Goal: Task Accomplishment & Management: Use online tool/utility

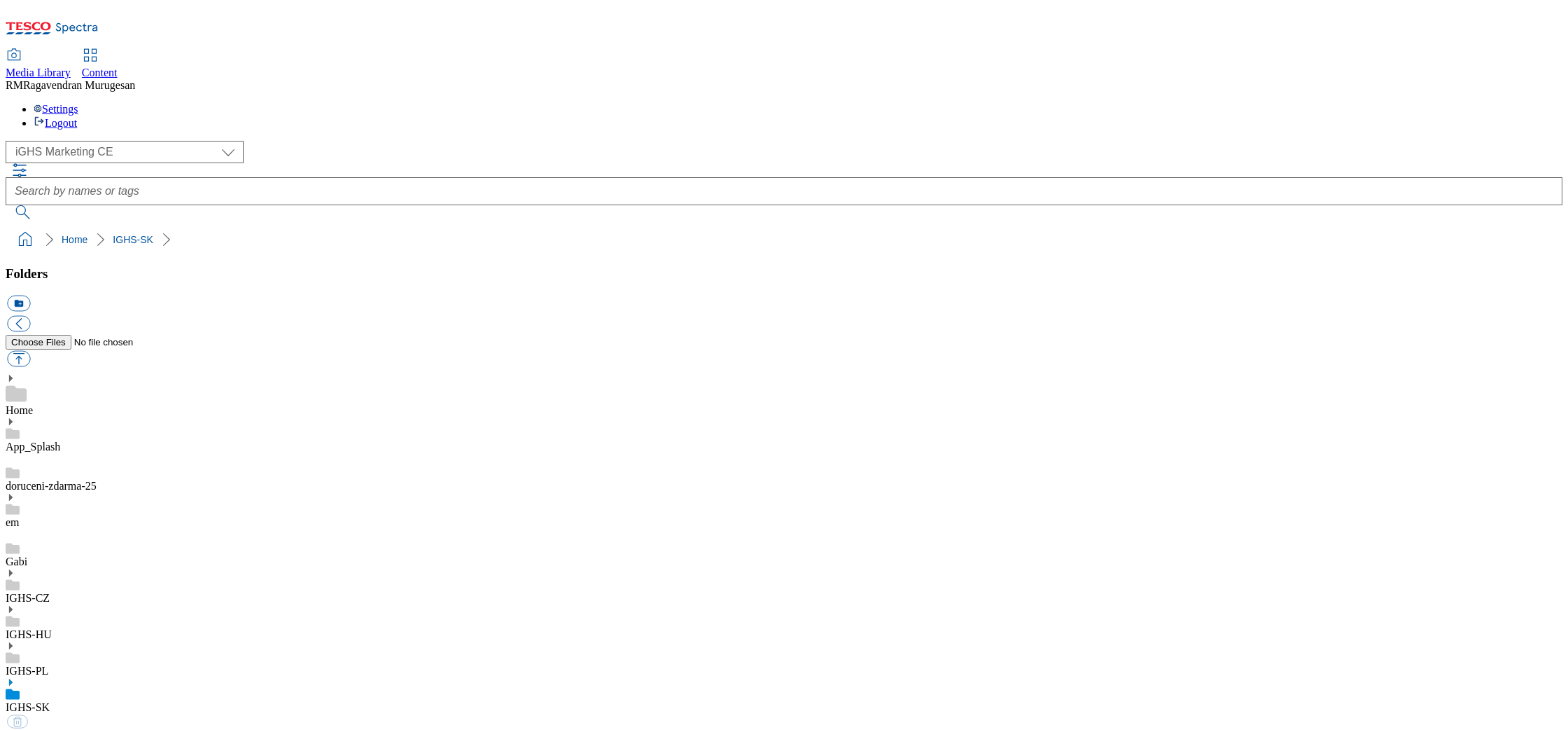
select select "flare-ighs-ce-mktg"
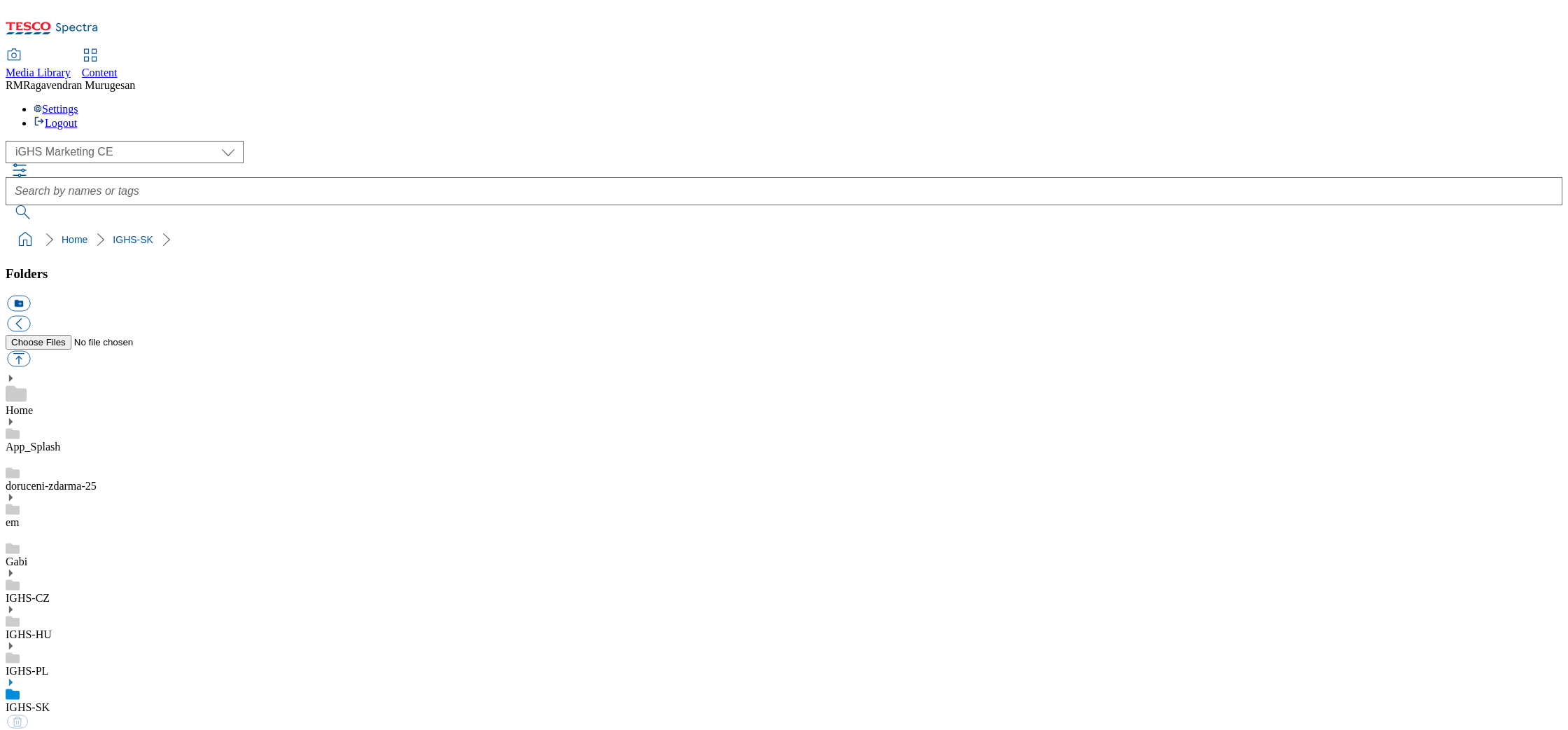
select select "flare-ighs-ce-mktg"
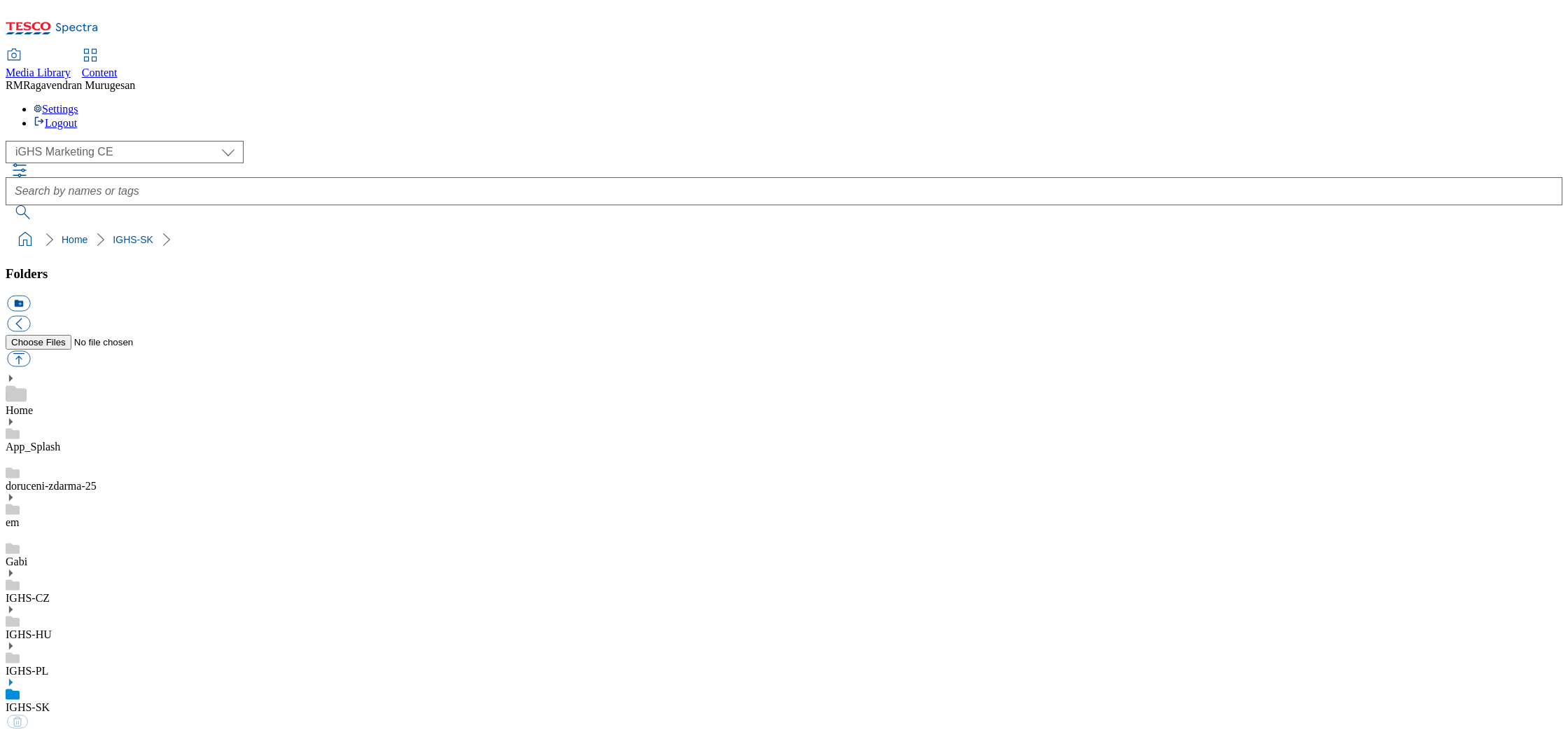
select select "flare-ighs-ce-mktg"
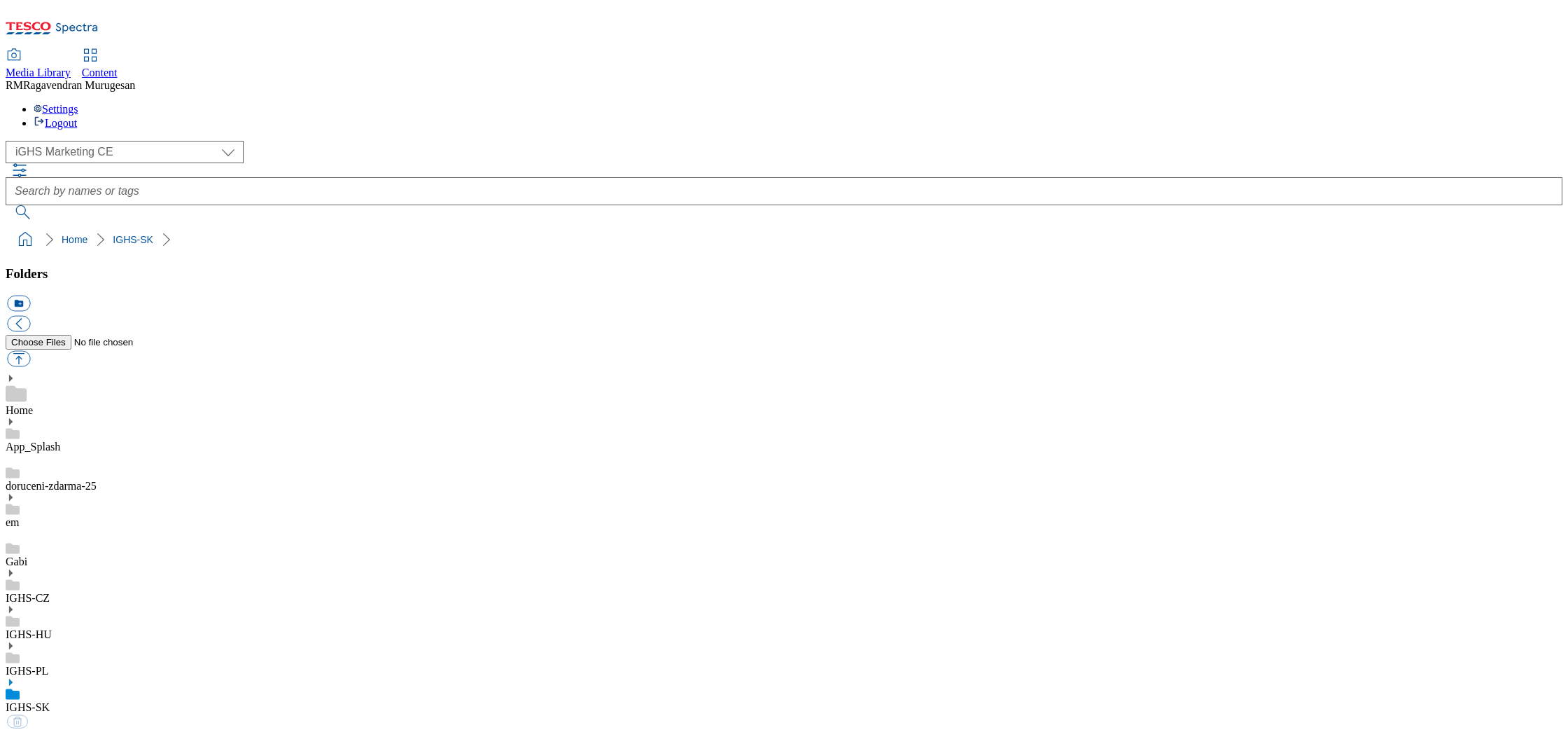
select select "flare-ighs-ce-mktg"
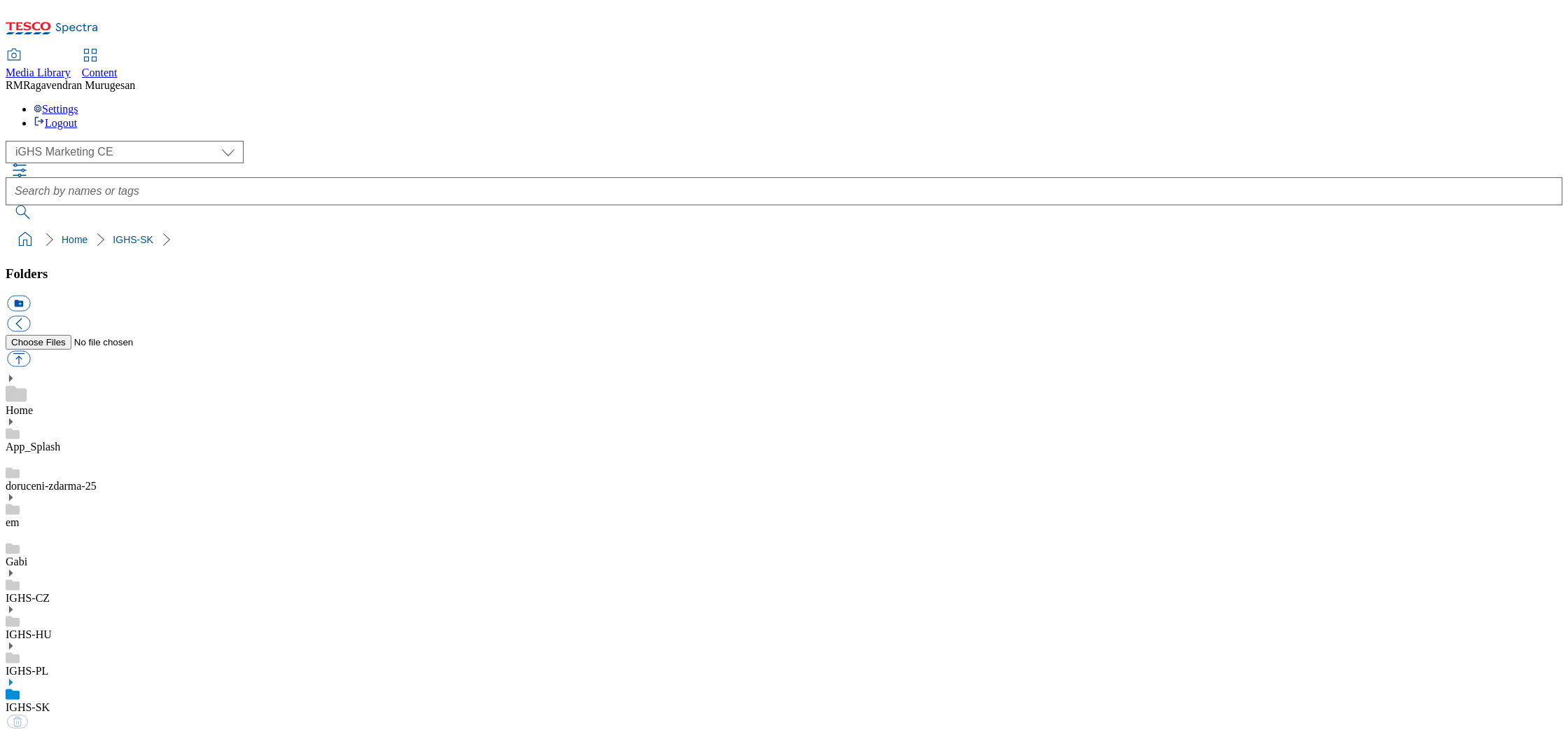
select select "flare-ighs-ce-mktg"
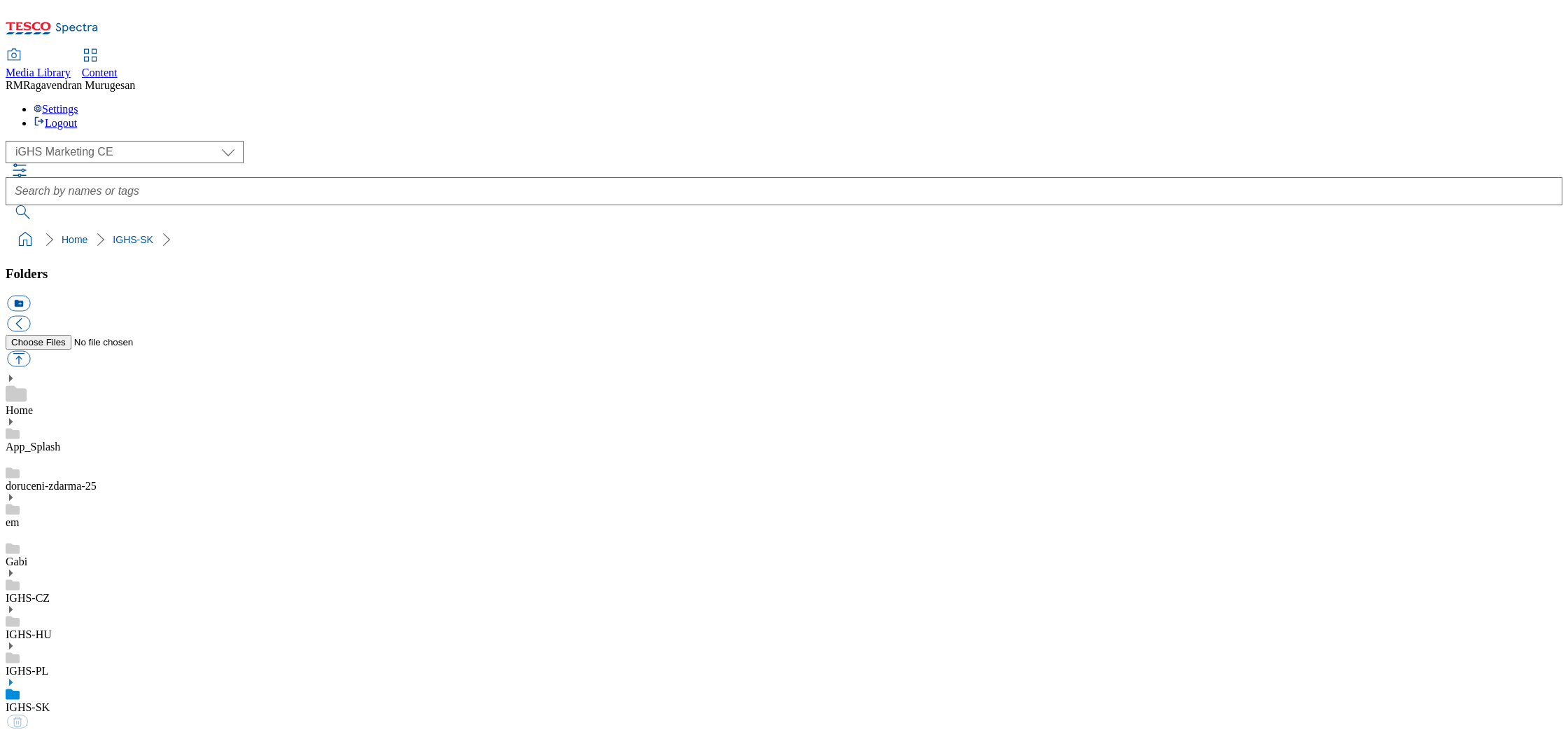
select select "flare-ighs-ce-mktg"
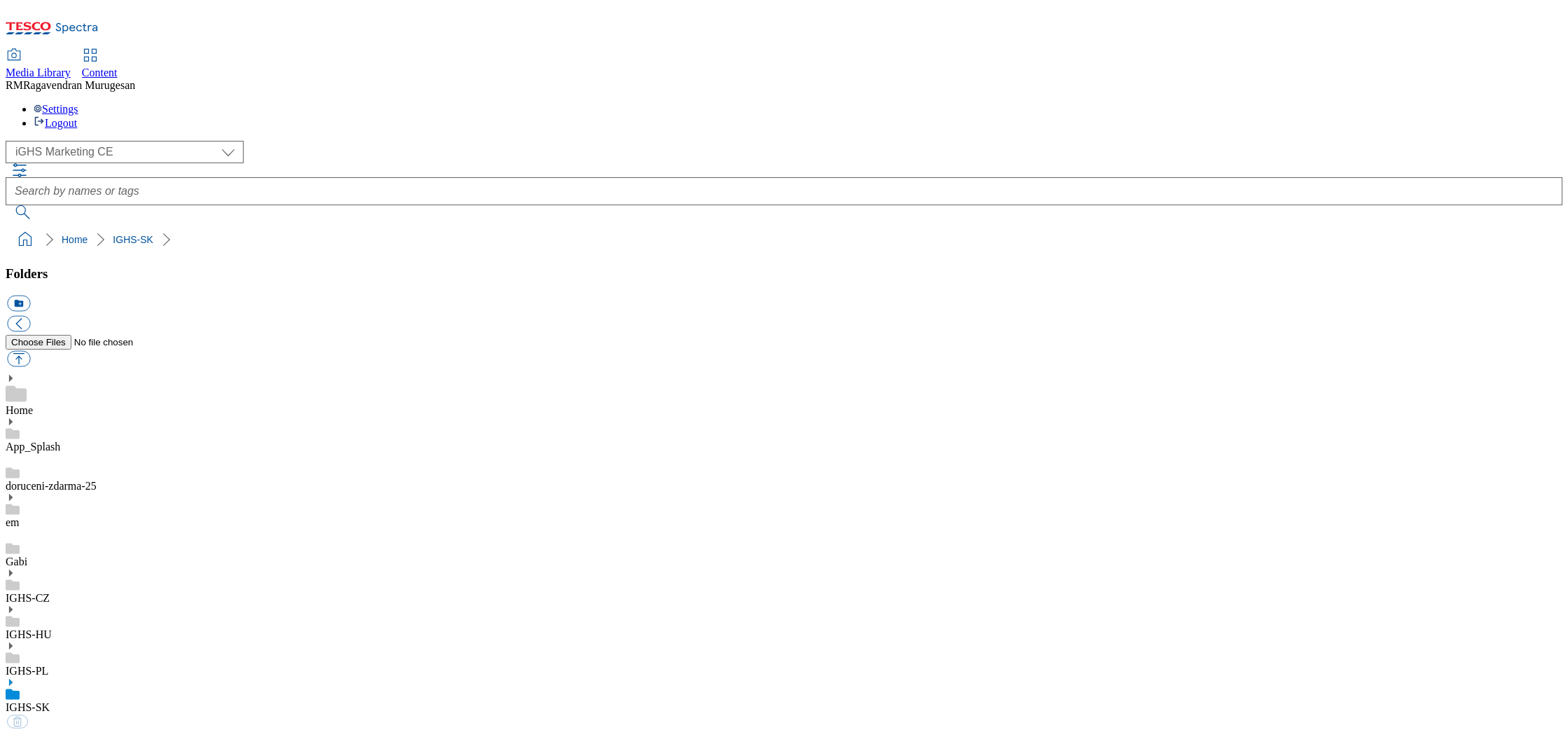
select select "flare-ighs-ce-mktg"
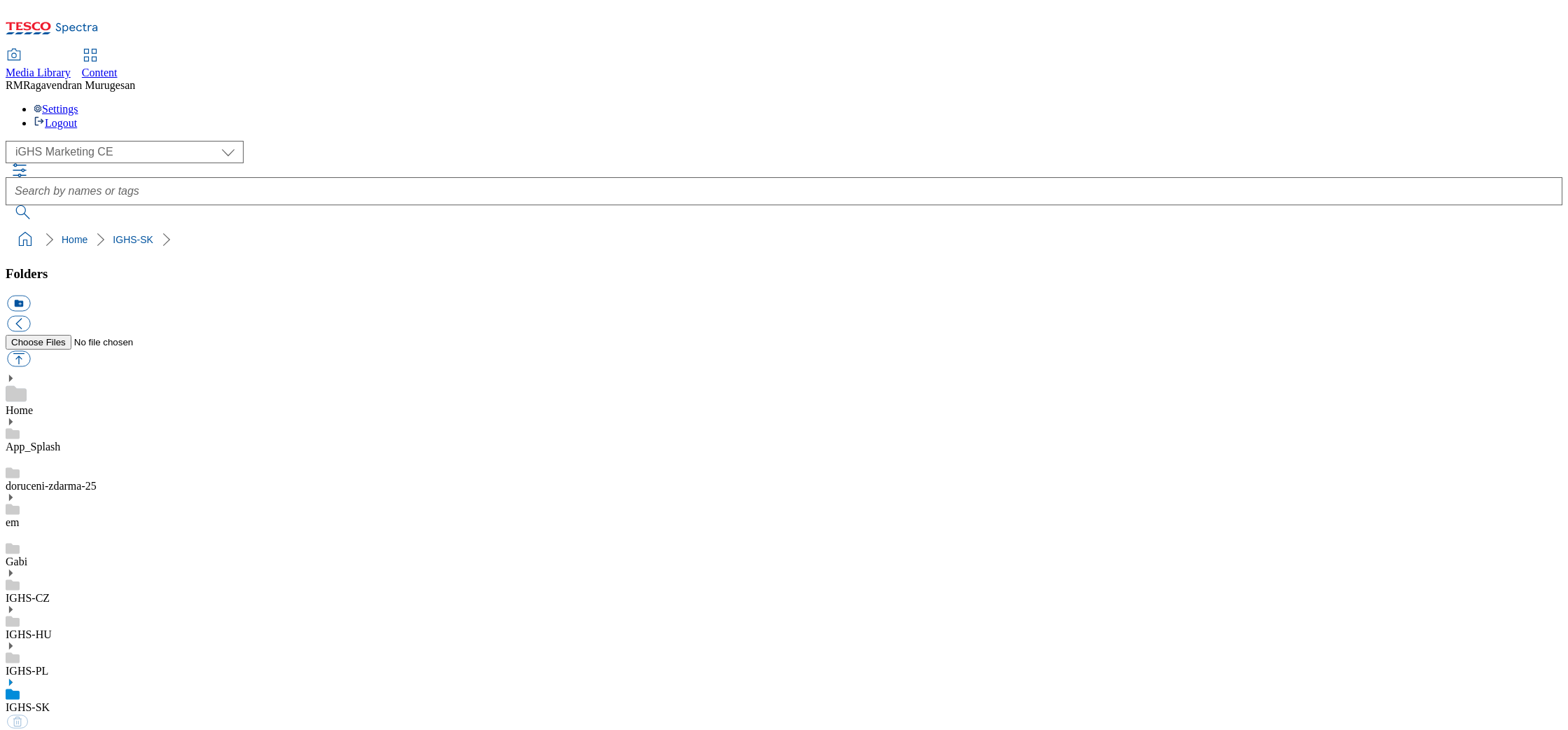
select select "flare-ighs-ce-mktg"
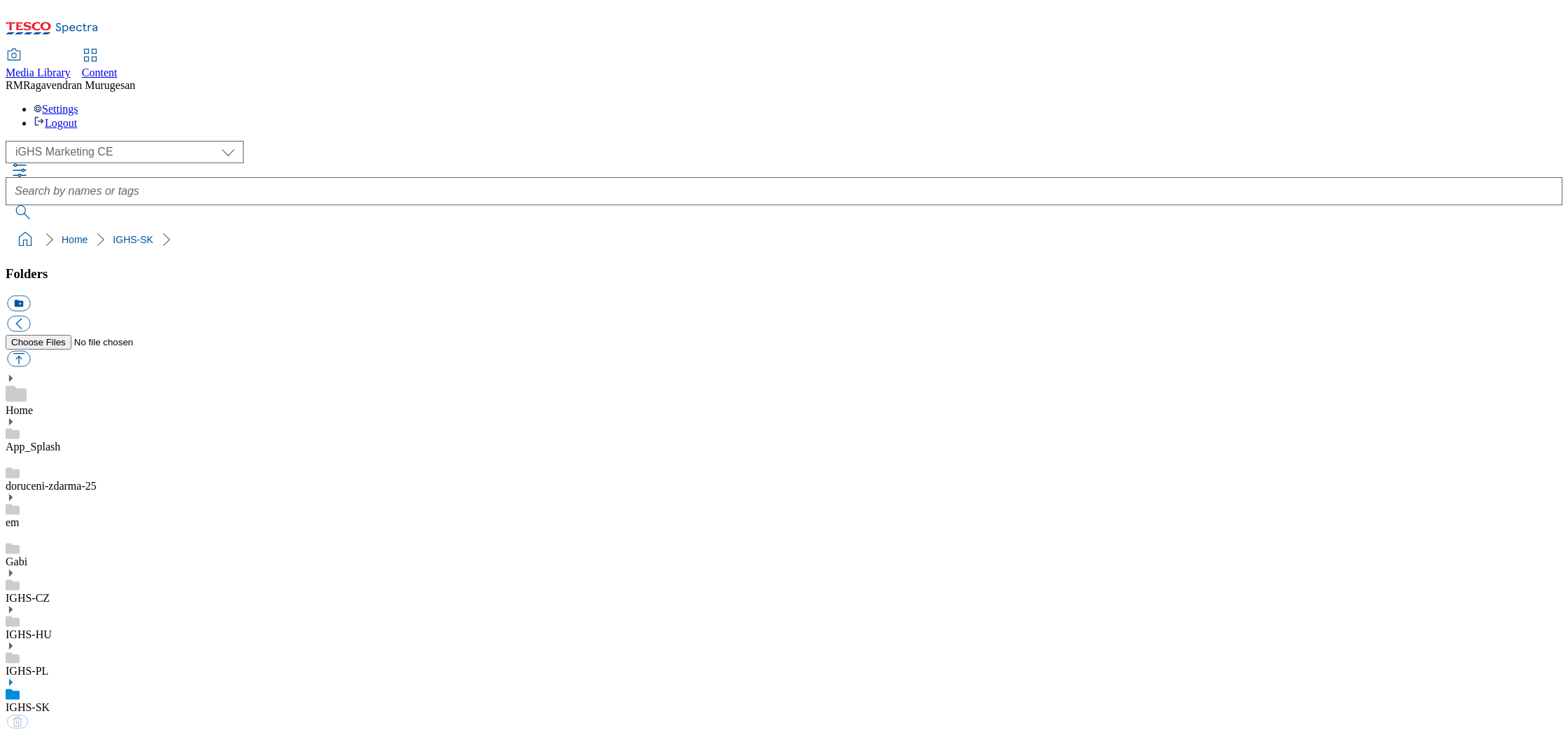
select select "flare-ighs-ce-mktg"
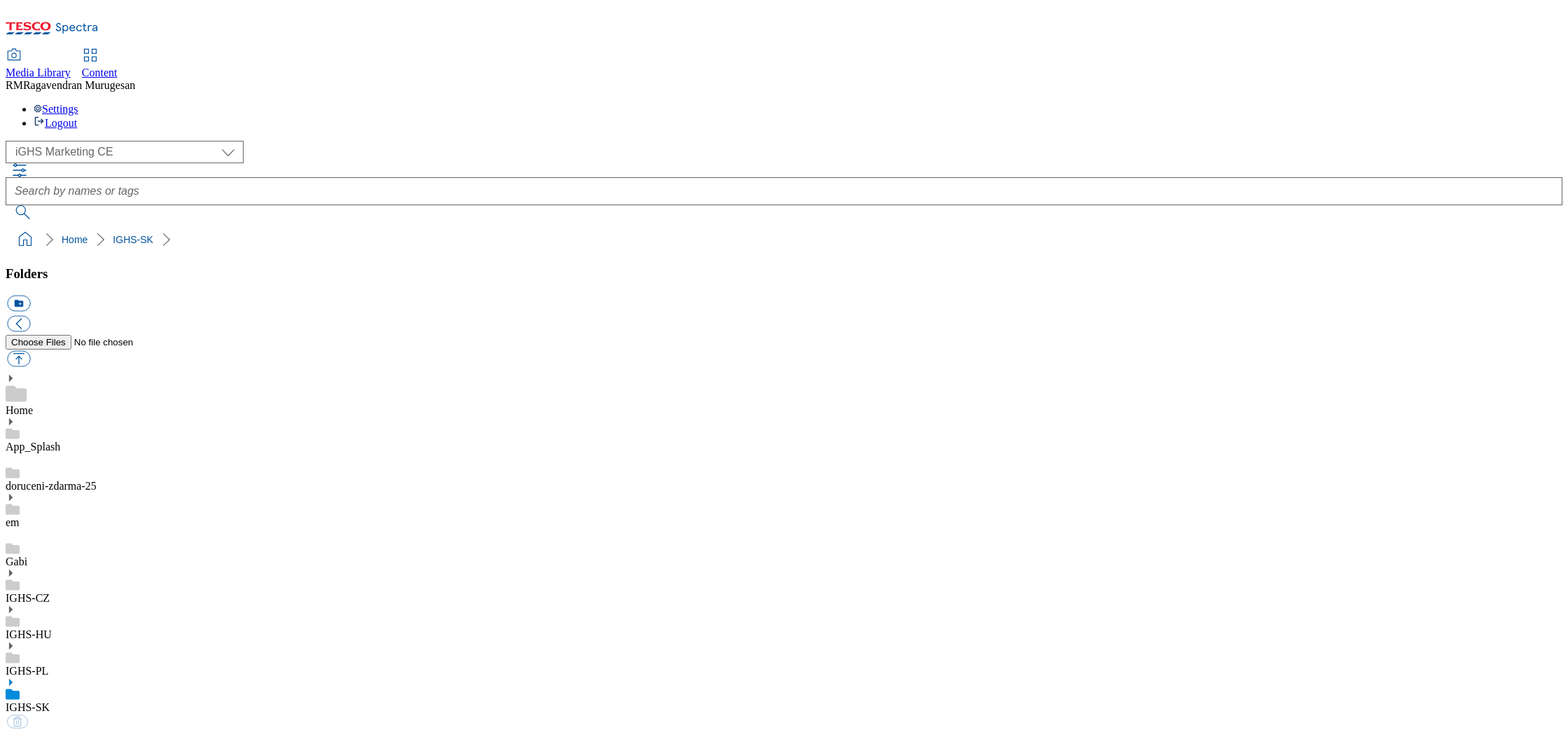
select select "flare-ighs-ce-mktg"
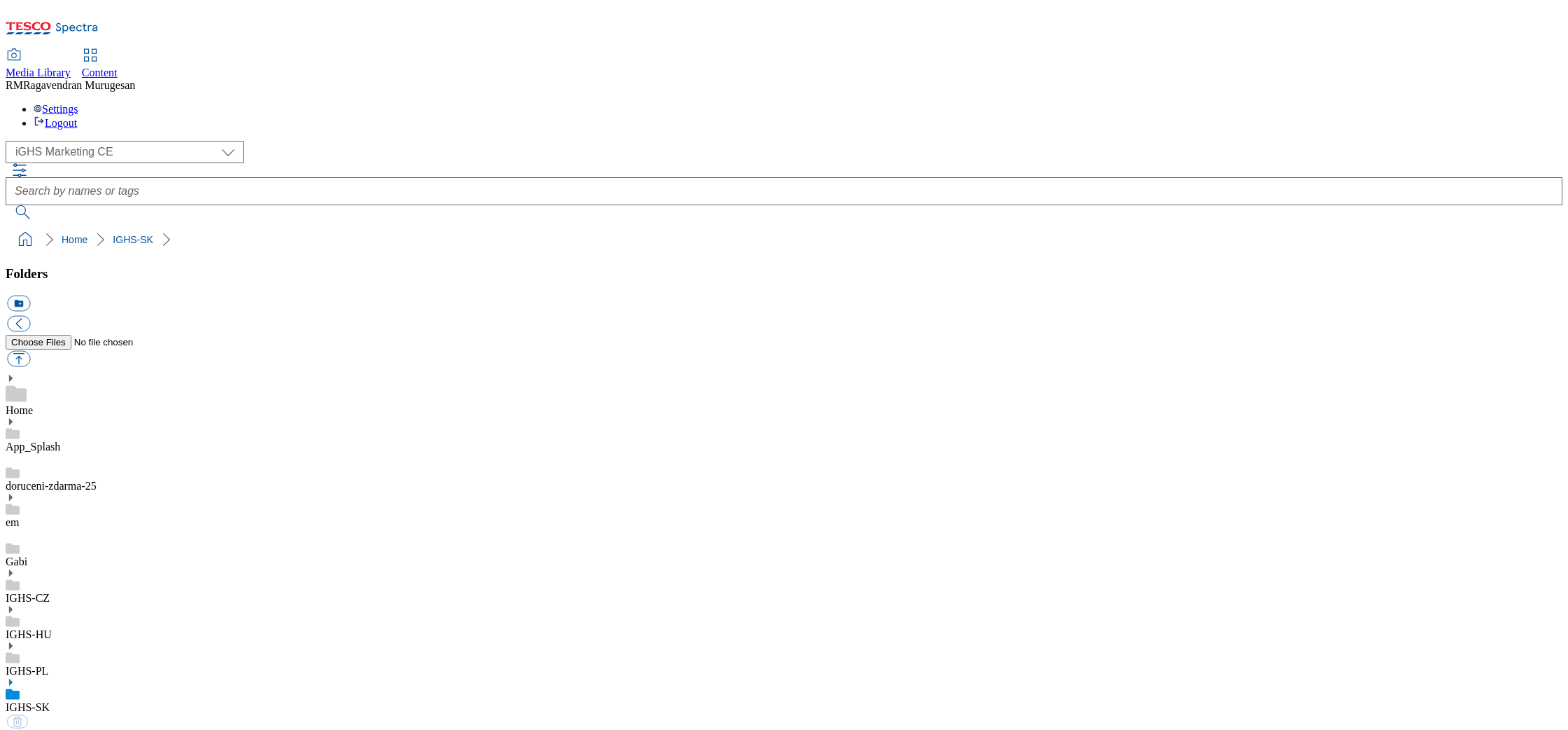
select select "flare-ighs-ce-mktg"
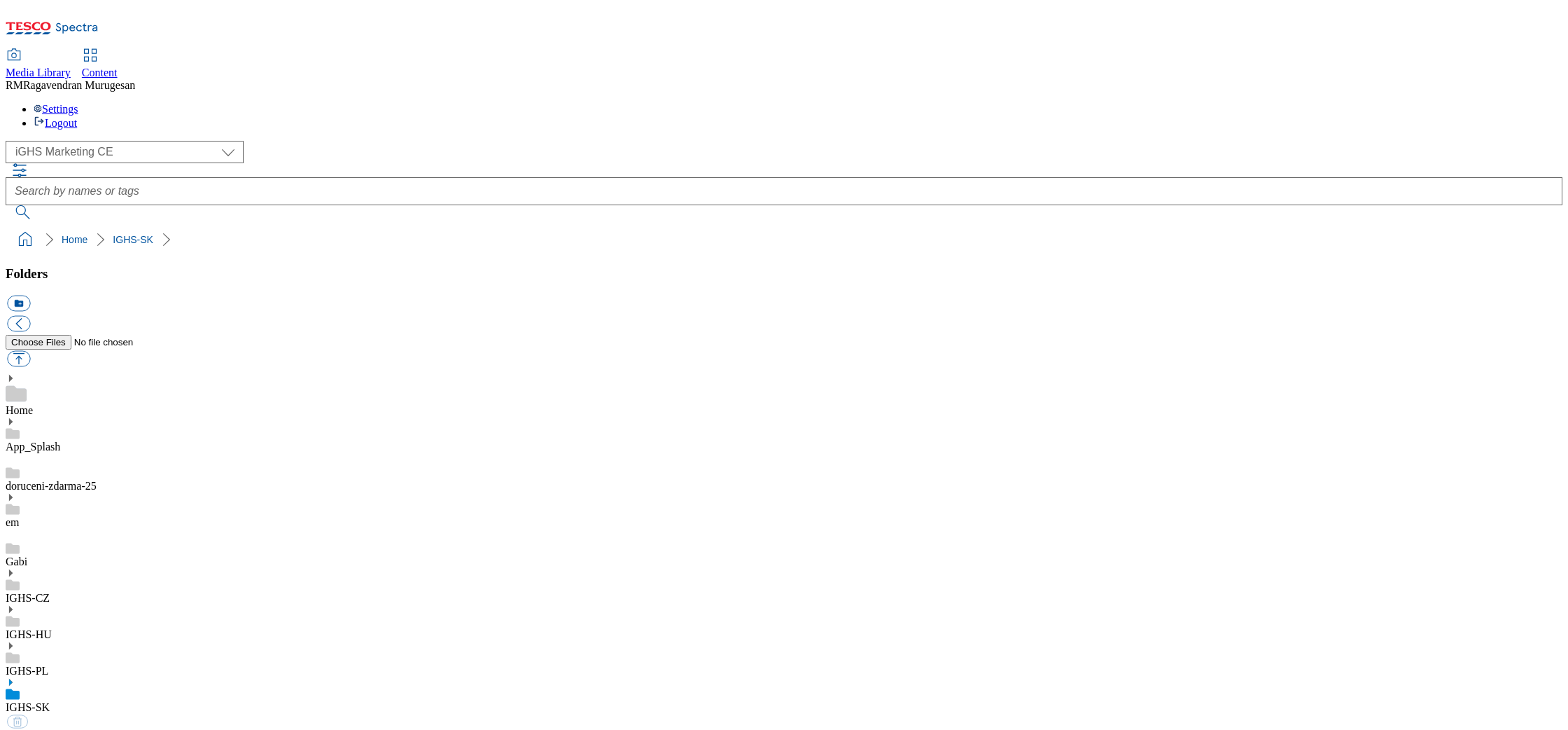
select select "flare-ighs-ce-mktg"
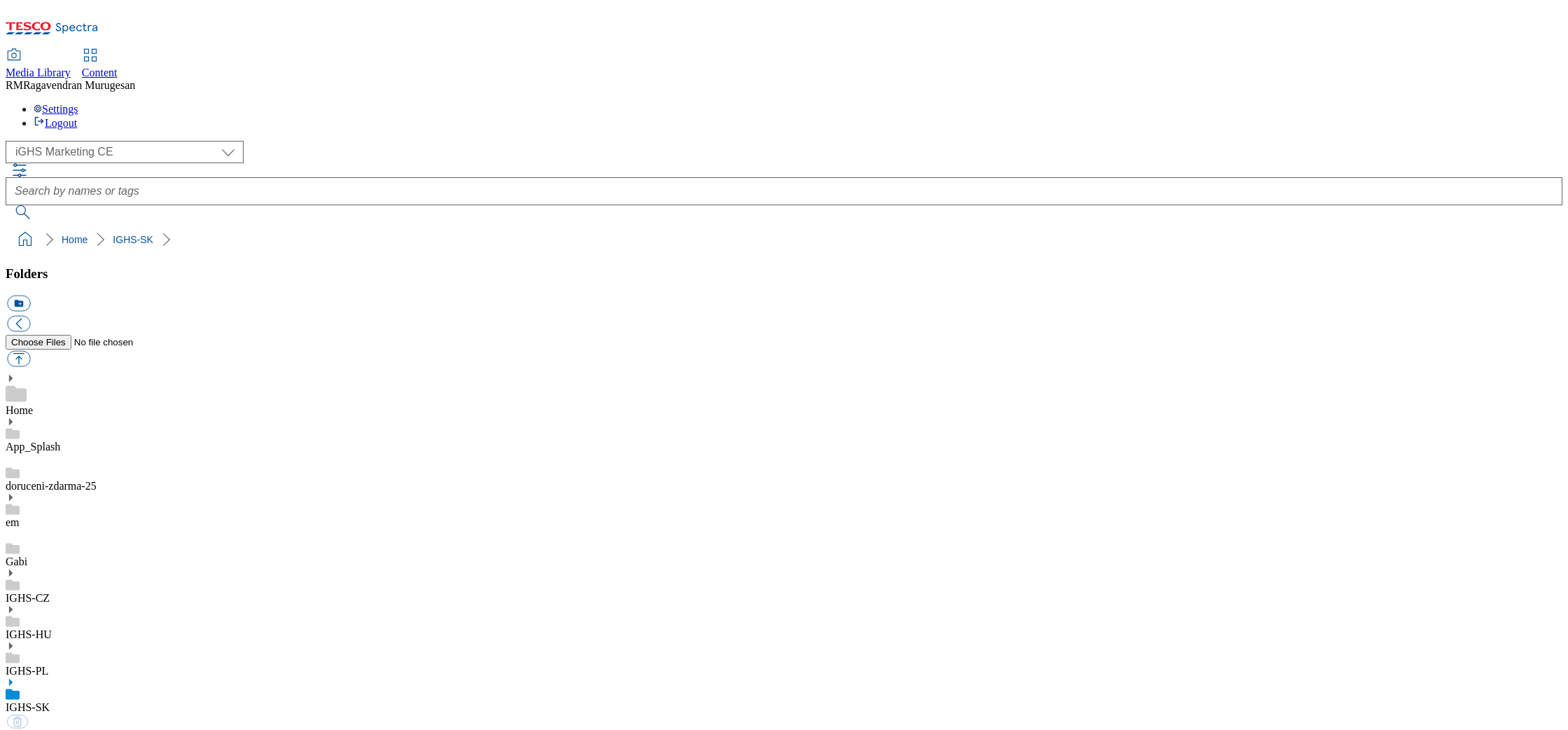
select select "flare-ighs-ce-mktg"
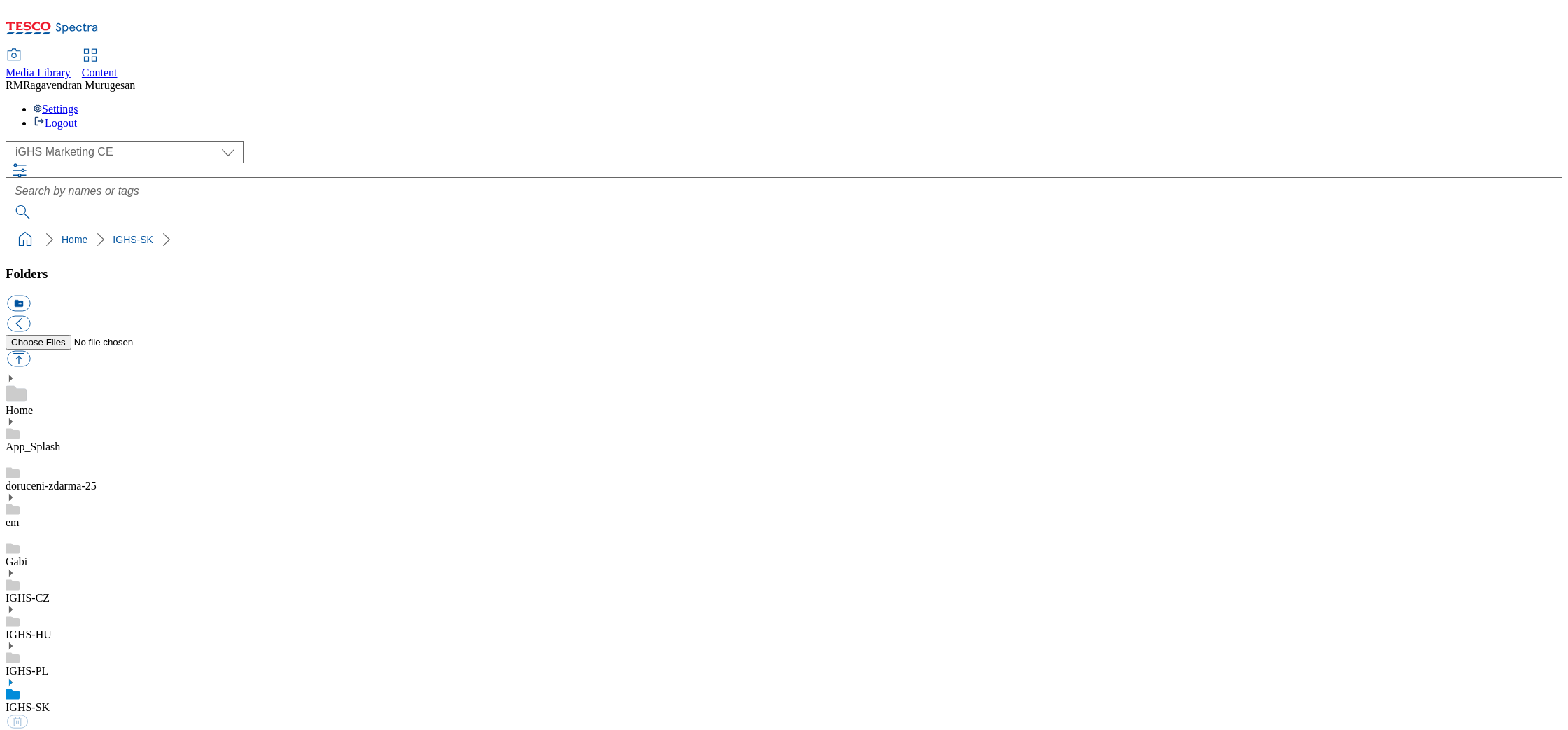
select select "flare-ighs-ce-mktg"
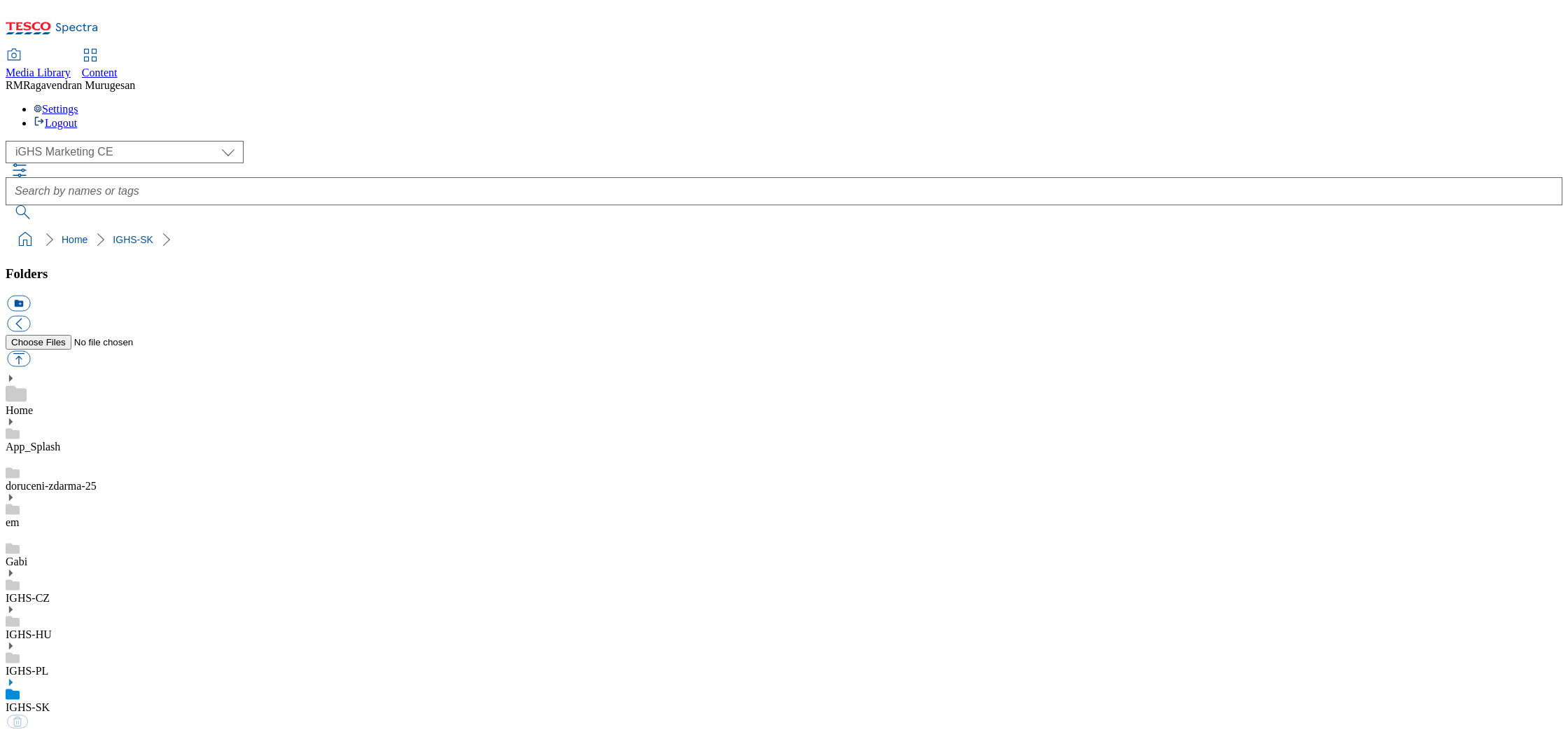
select select "flare-ighs-ce-mktg"
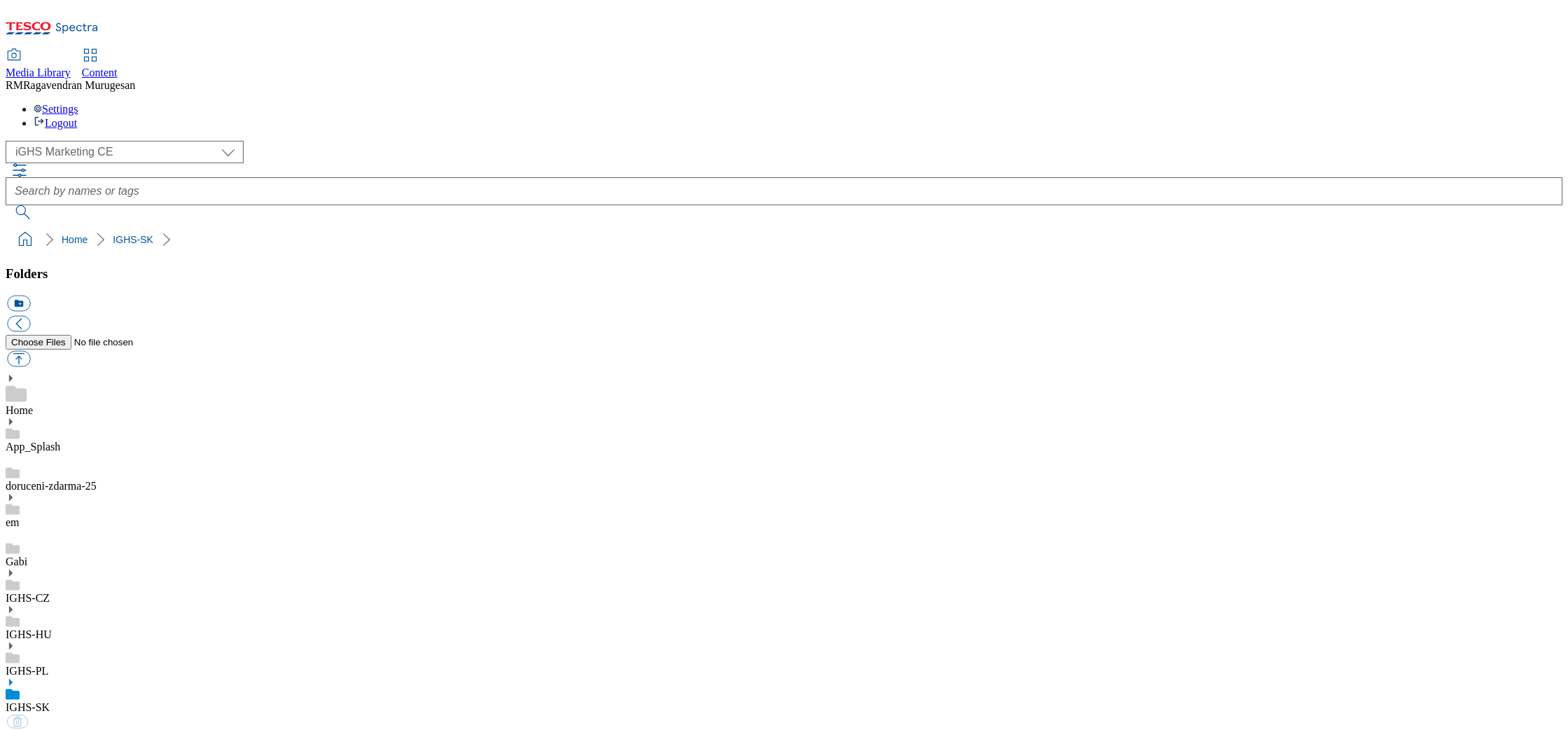
select select "flare-ighs-ce-mktg"
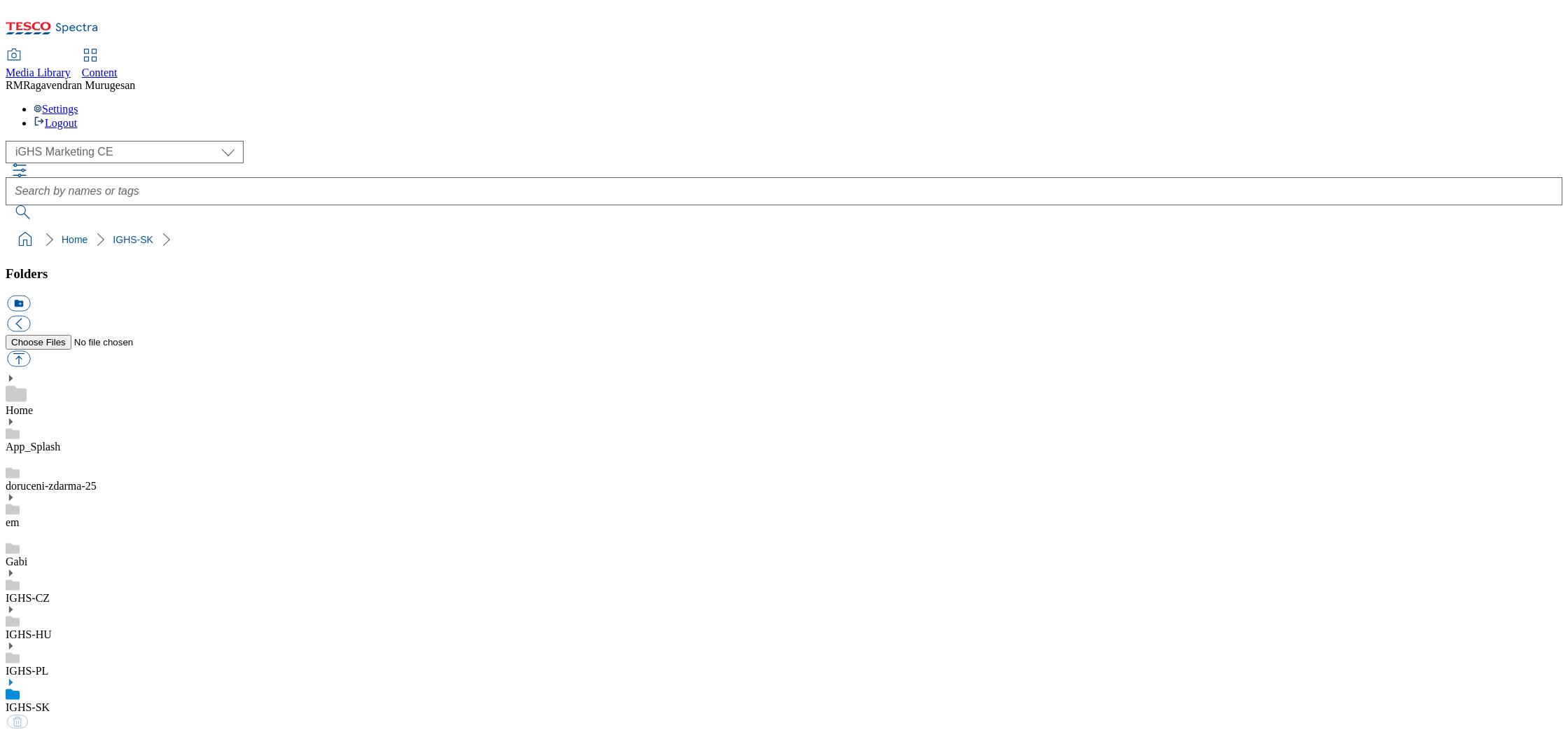
select select "flare-ighs-ce-mktg"
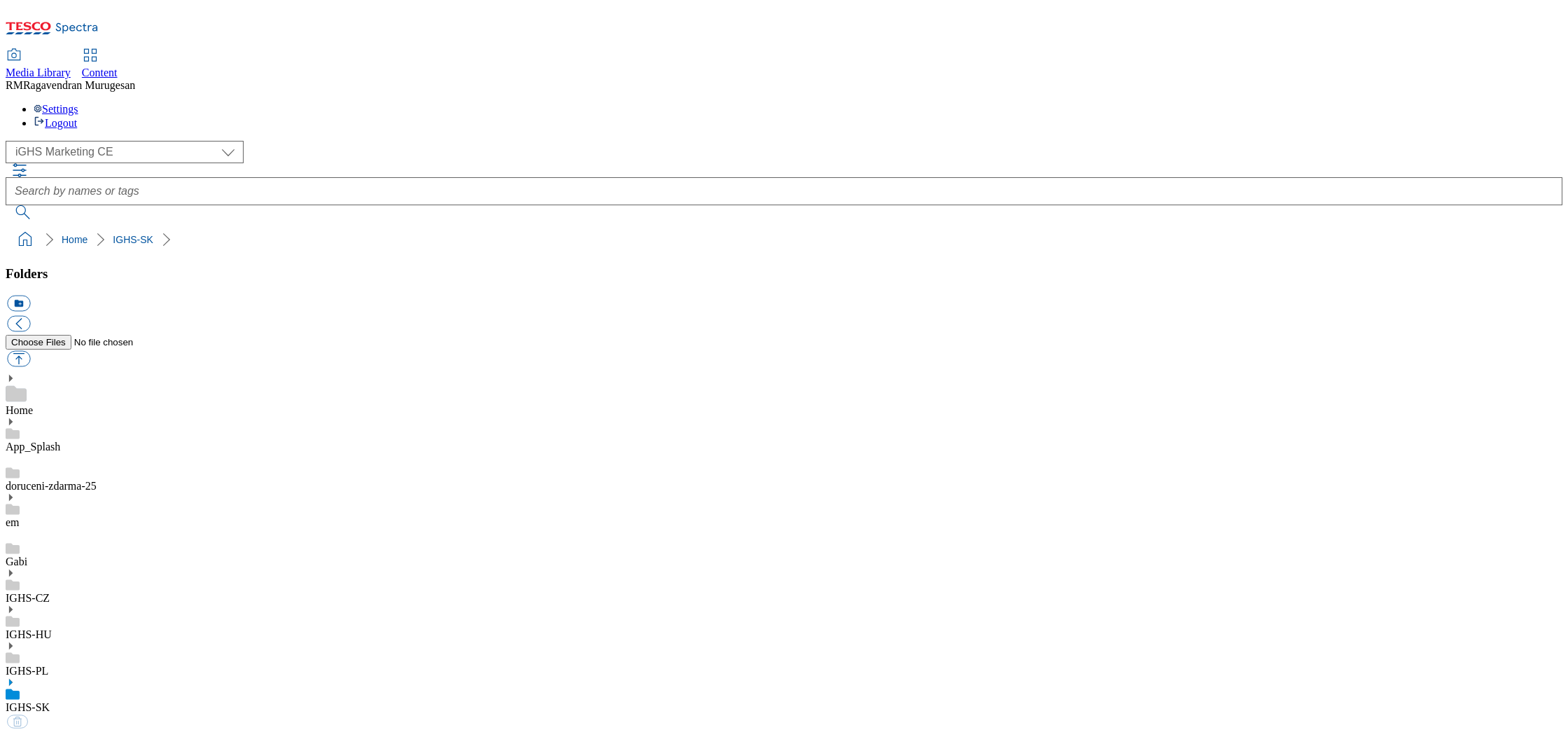
select select "flare-ighs-ce-mktg"
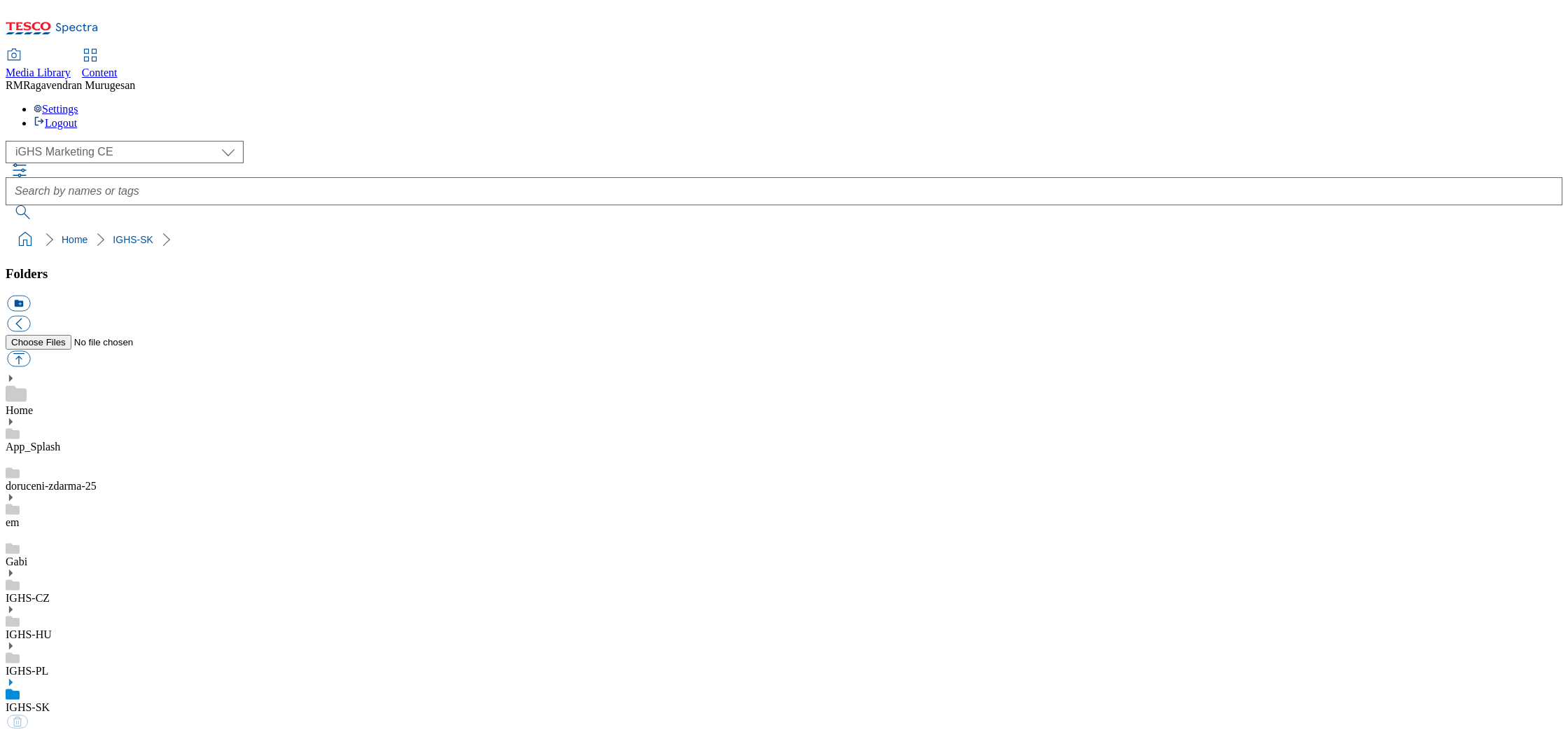
select select "flare-ighs-ce-mktg"
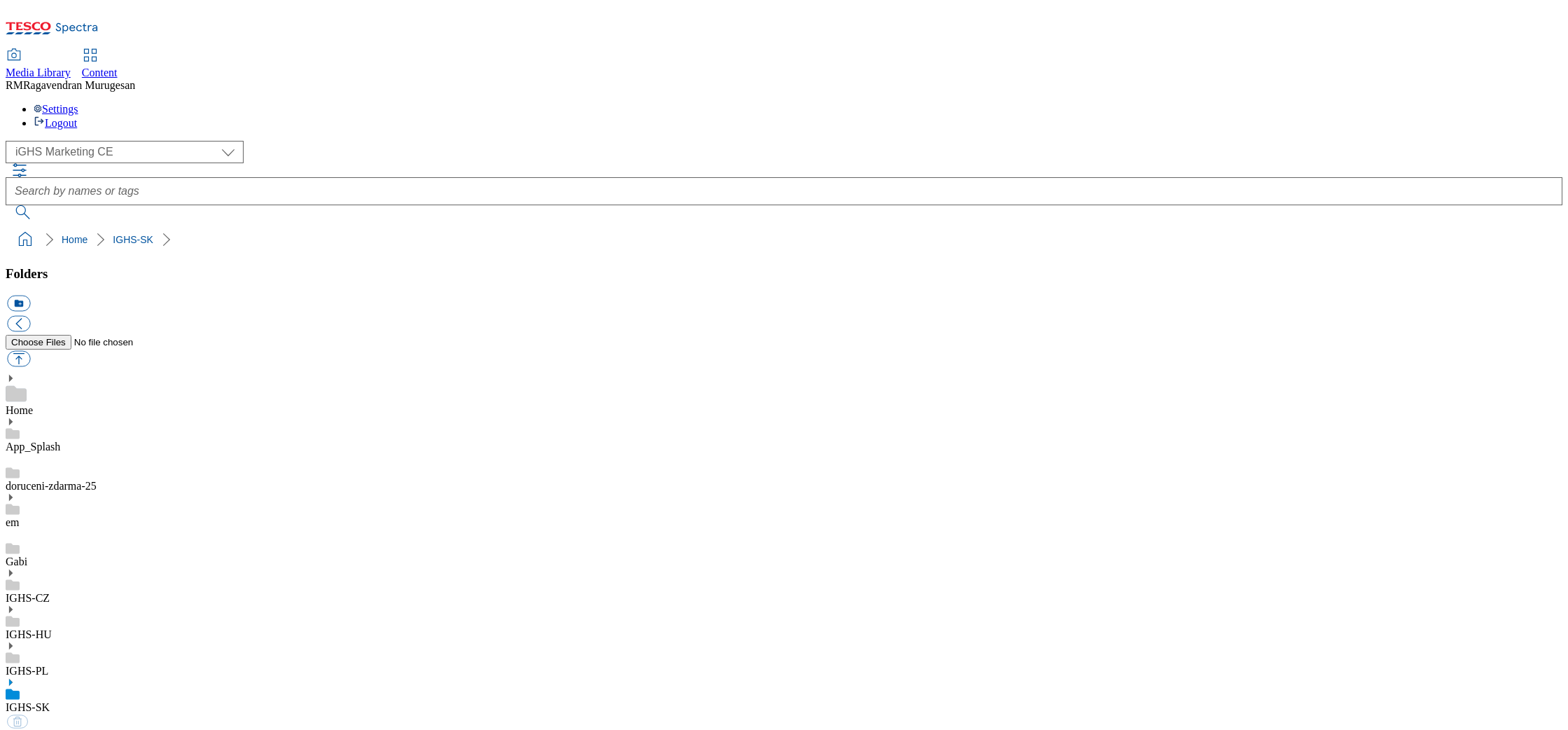
select select "flare-ighs-ce-mktg"
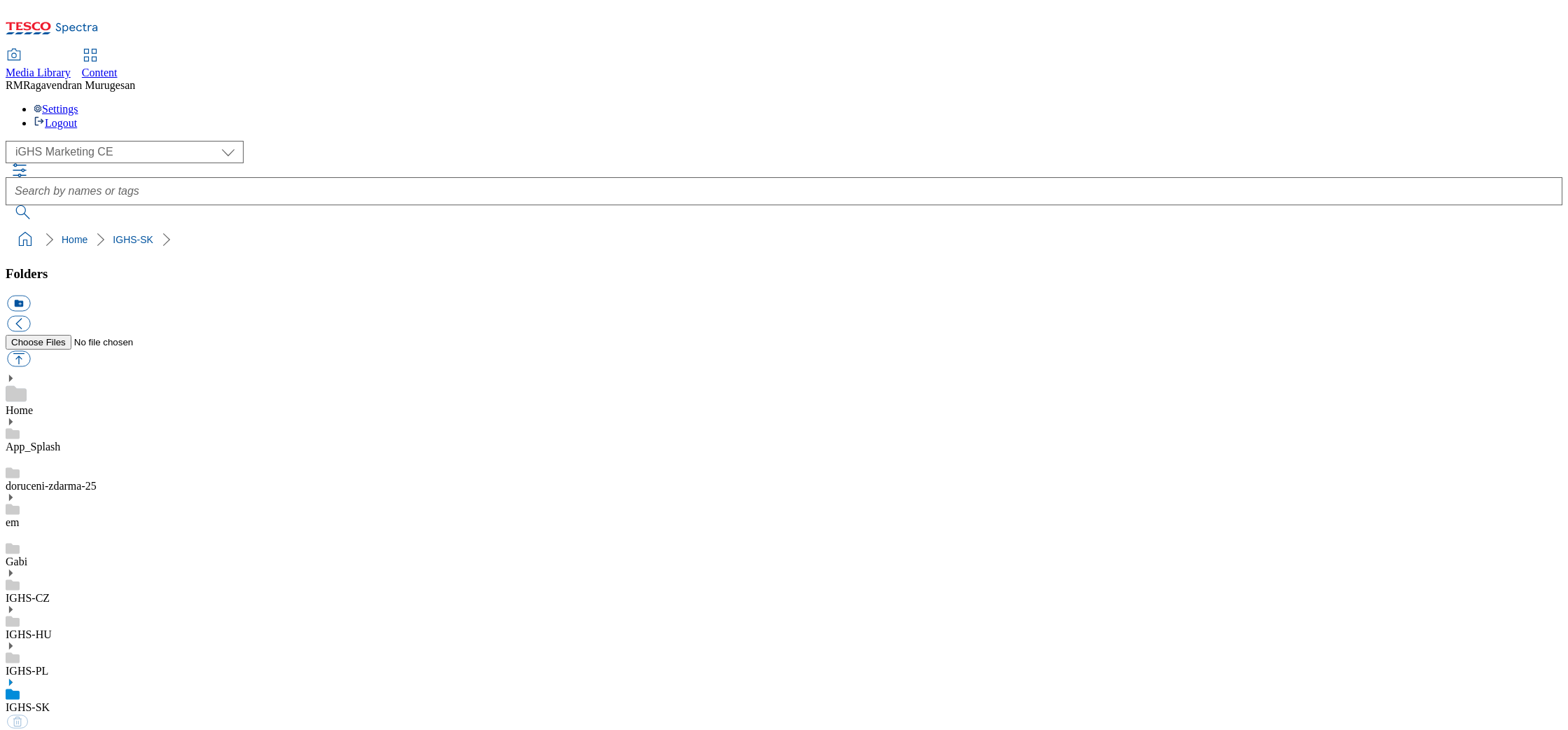
select select "flare-ighs-ce-mktg"
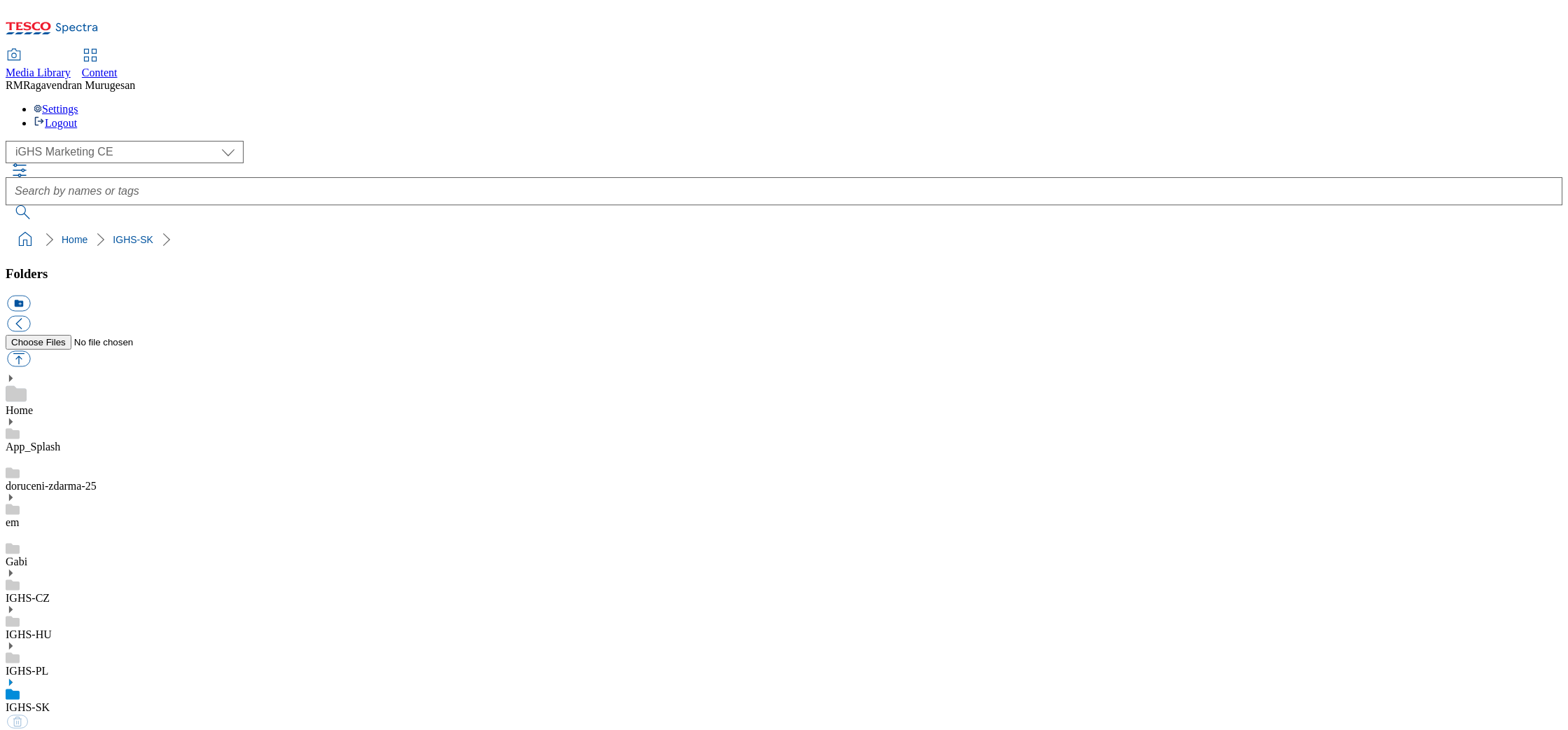
select select "flare-ighs-ce-mktg"
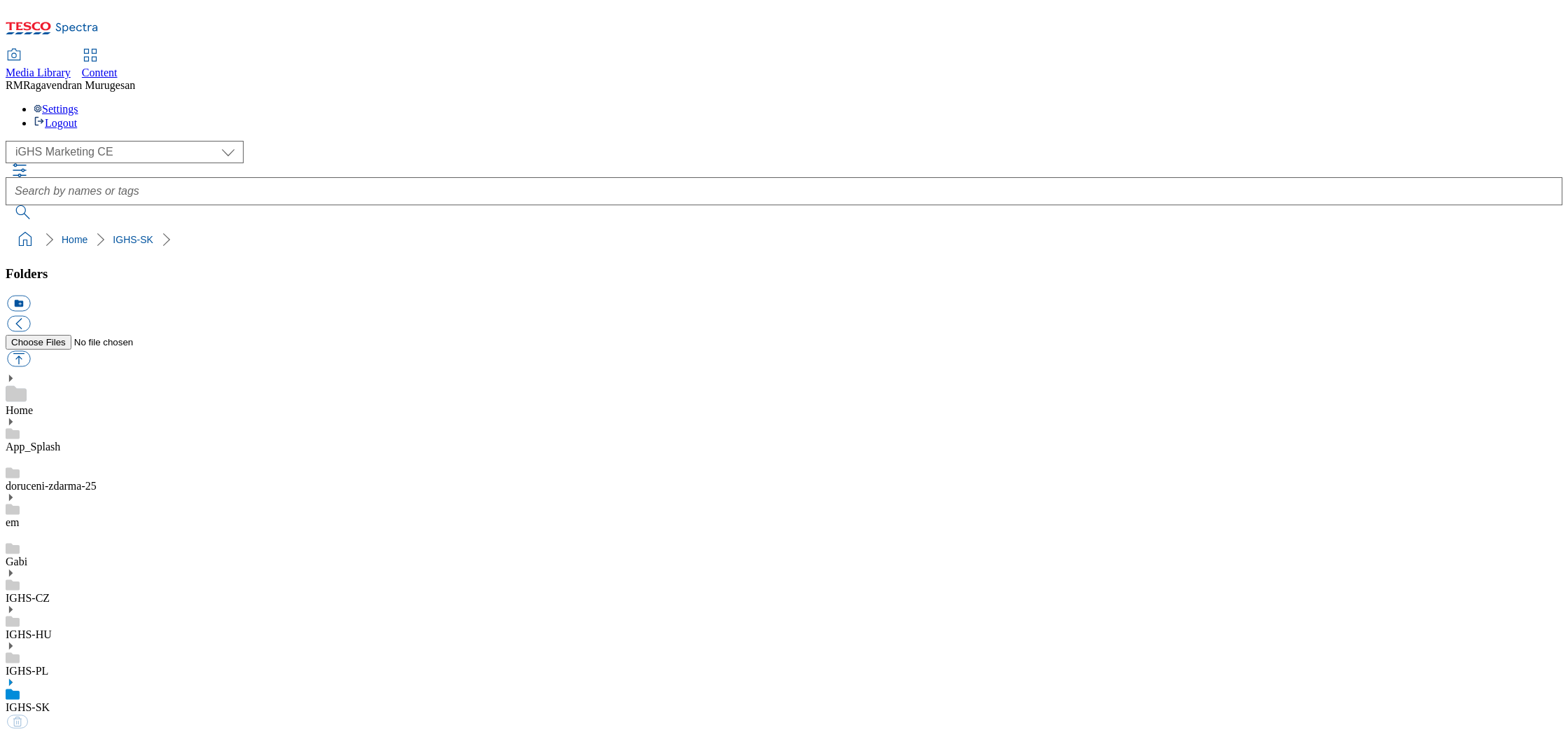
select select "flare-ighs-ce-mktg"
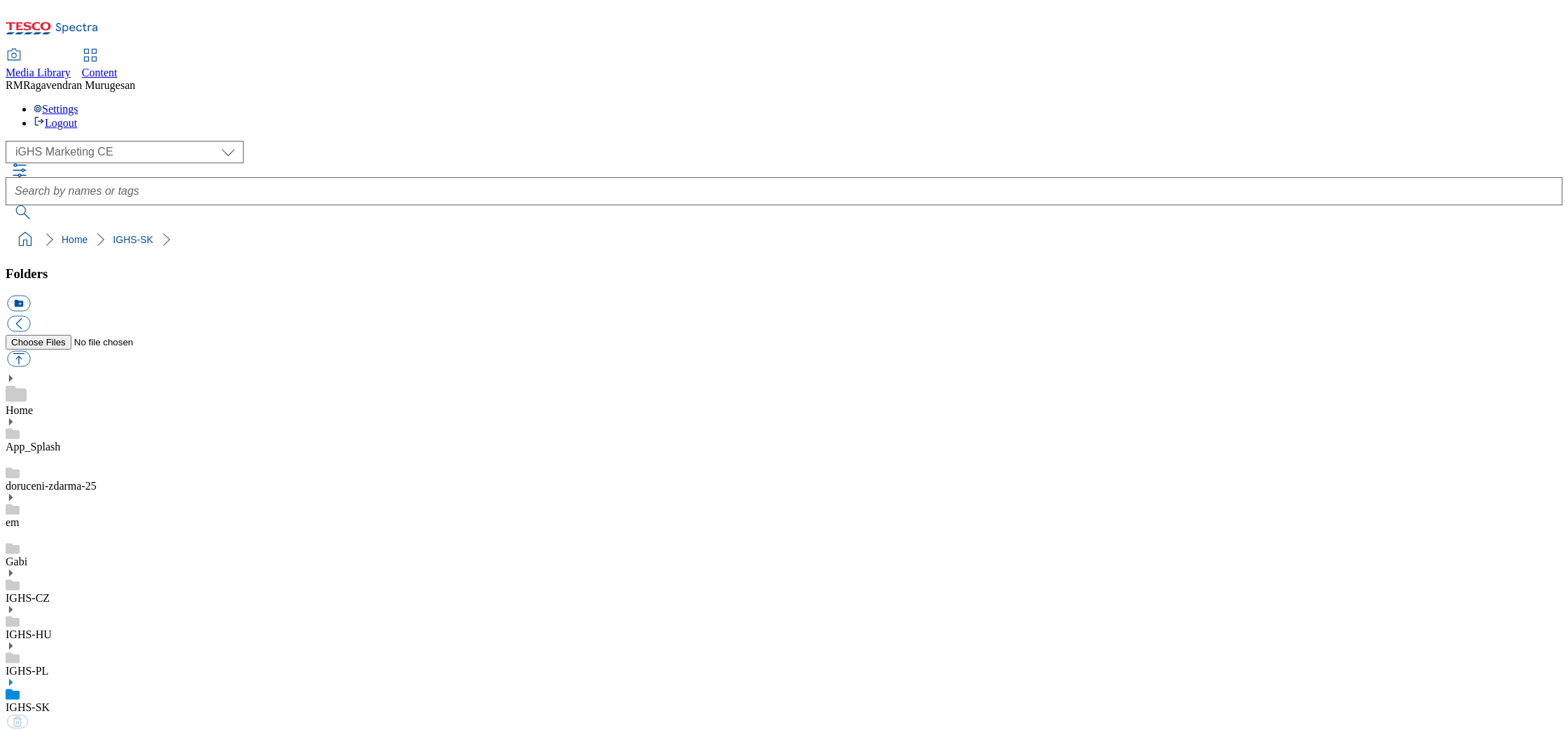
select select "flare-ighs-ce-mktg"
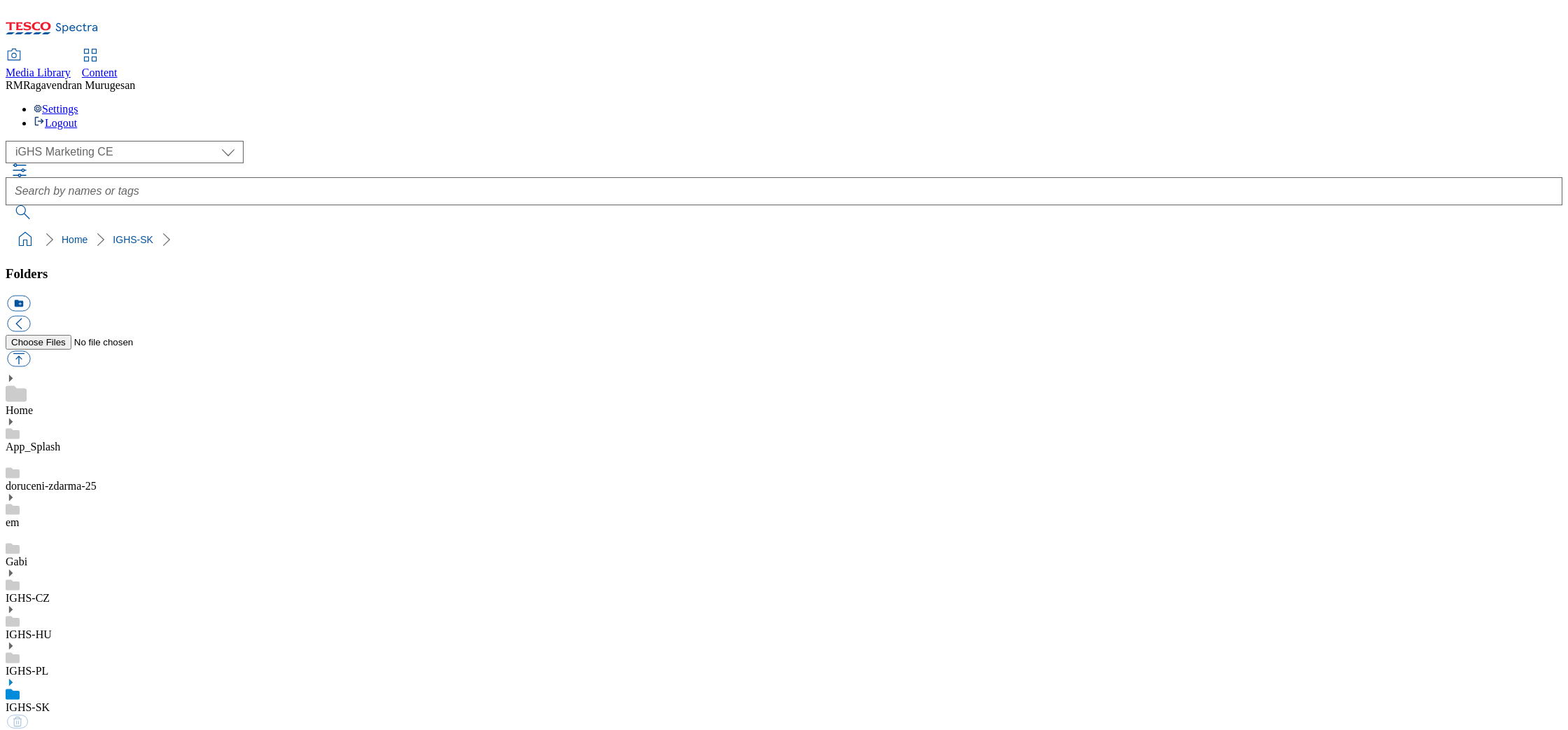
select select "flare-ighs-ce-mktg"
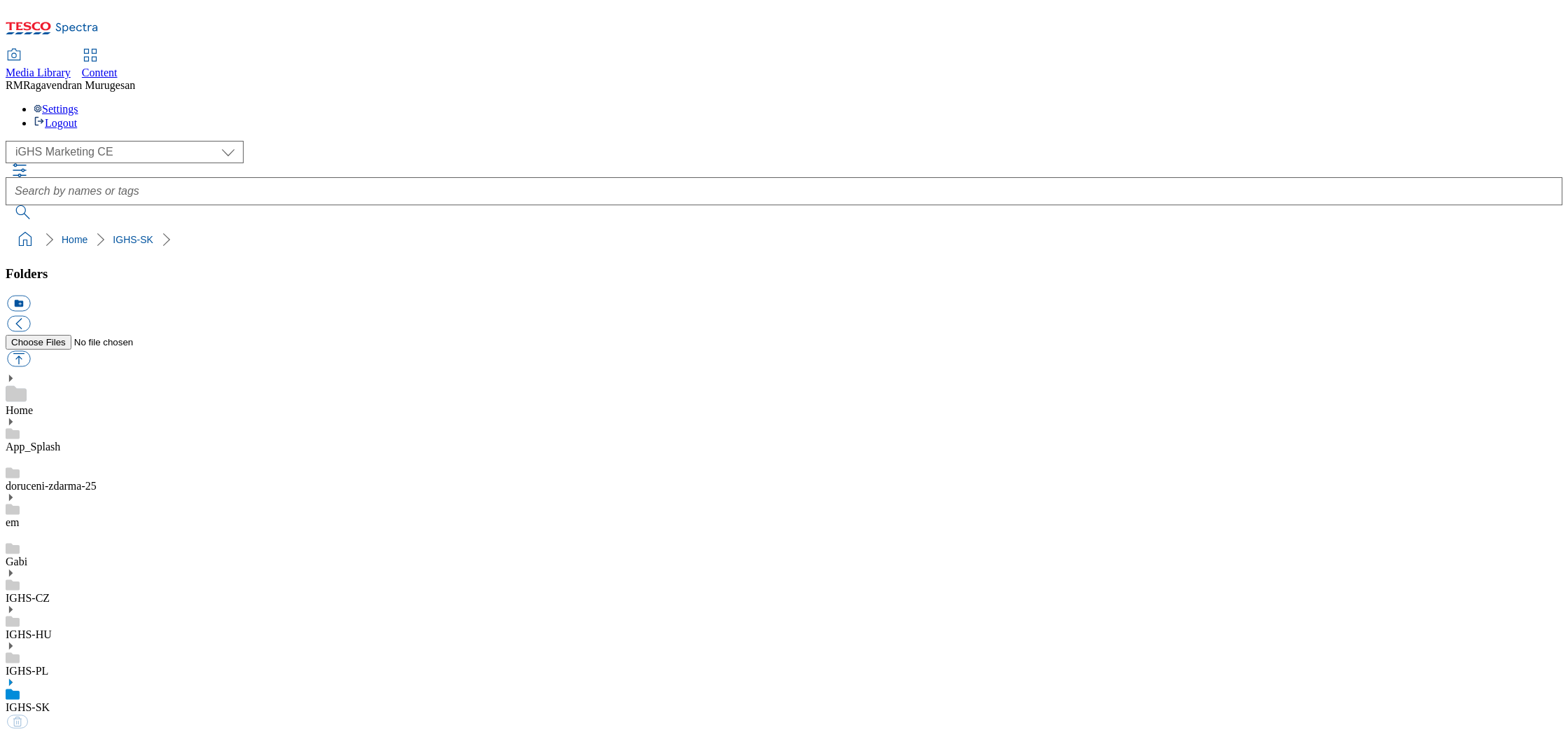
select select "flare-ighs-ce-mktg"
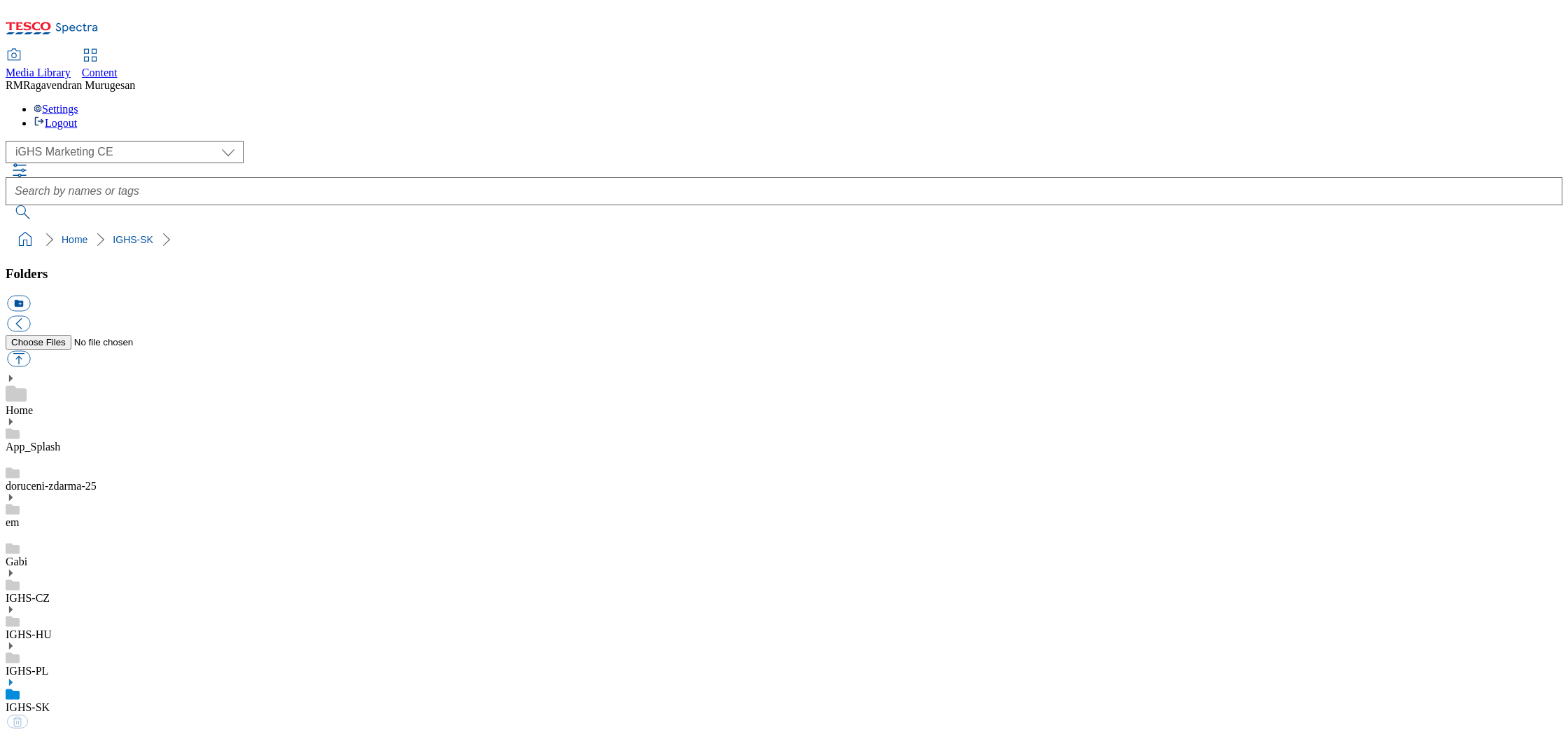
select select "flare-ighs-ce-mktg"
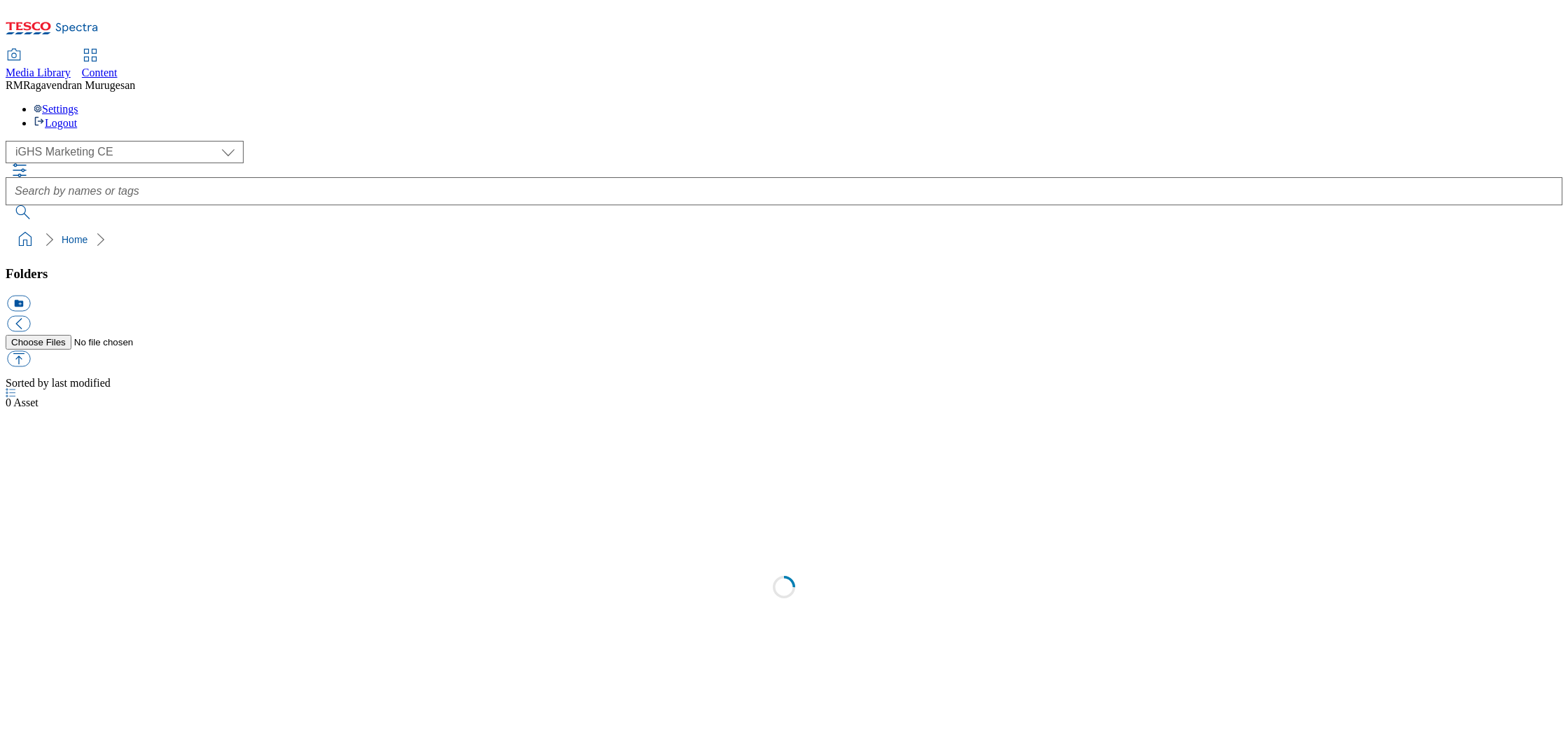
select select "flare-ighs-ce-mktg"
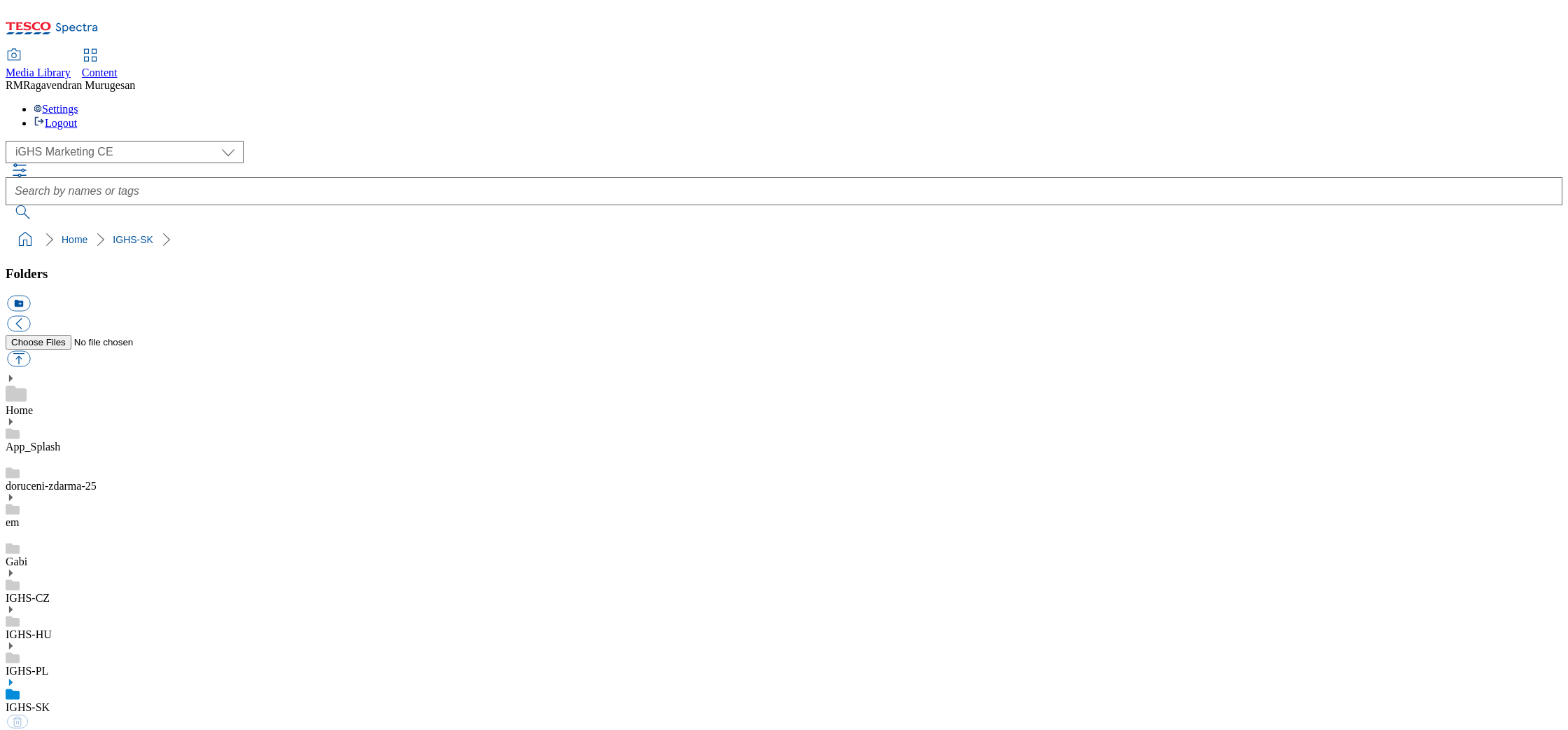
select select "flare-ighs-ce-mktg"
